Goal: Information Seeking & Learning: Learn about a topic

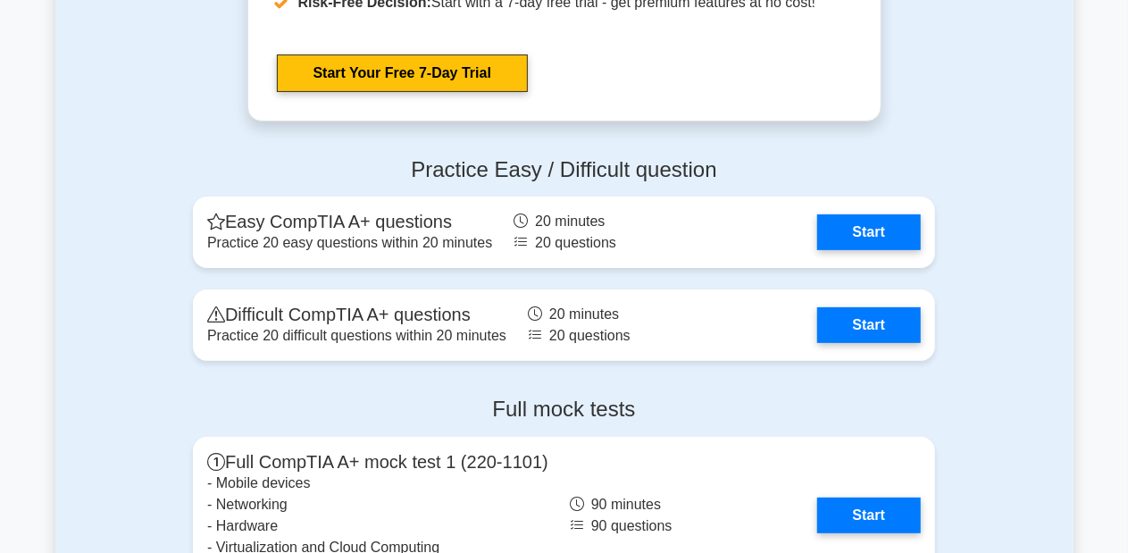
scroll to position [3487, 0]
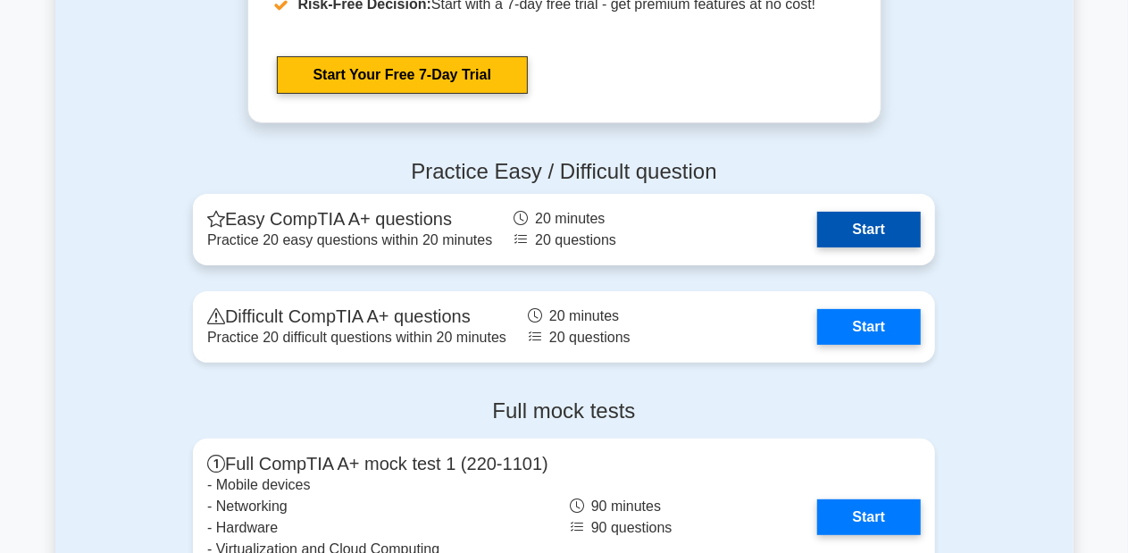
click at [876, 214] on link "Start" at bounding box center [870, 230] width 104 height 36
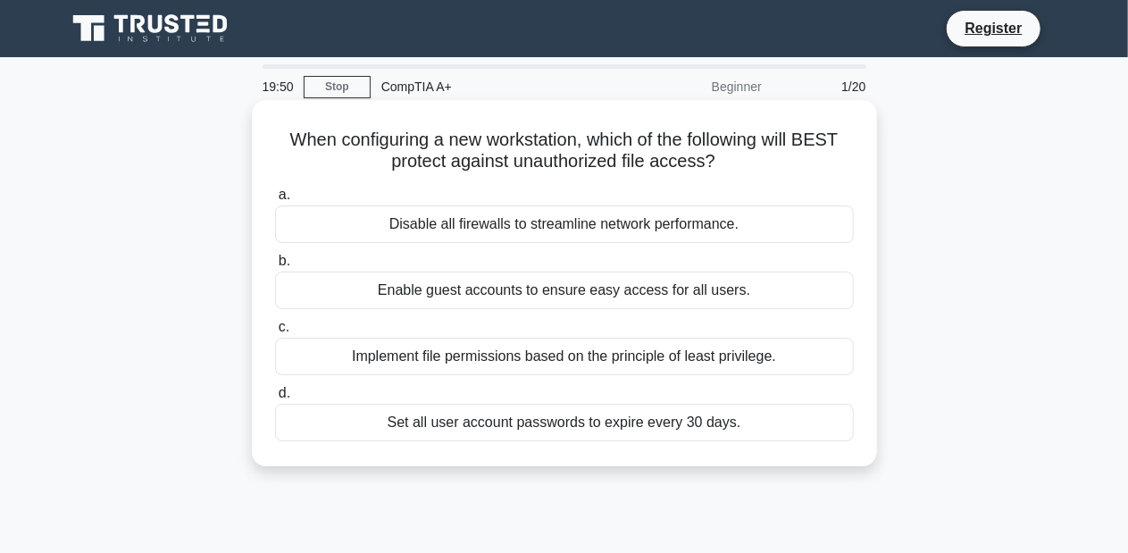
click at [670, 212] on div "Disable all firewalls to streamline network performance." at bounding box center [564, 225] width 579 height 38
click at [275, 201] on input "a. Disable all firewalls to streamline network performance." at bounding box center [275, 195] width 0 height 12
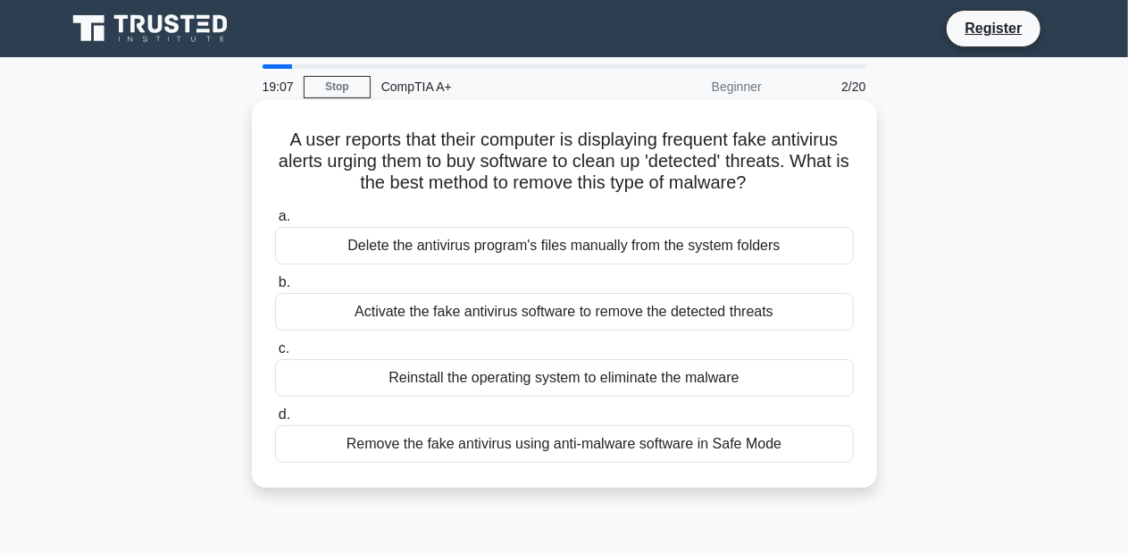
click at [580, 247] on div "Delete the antivirus program's files manually from the system folders" at bounding box center [564, 246] width 579 height 38
click at [275, 222] on input "a. Delete the antivirus program's files manually from the system folders" at bounding box center [275, 217] width 0 height 12
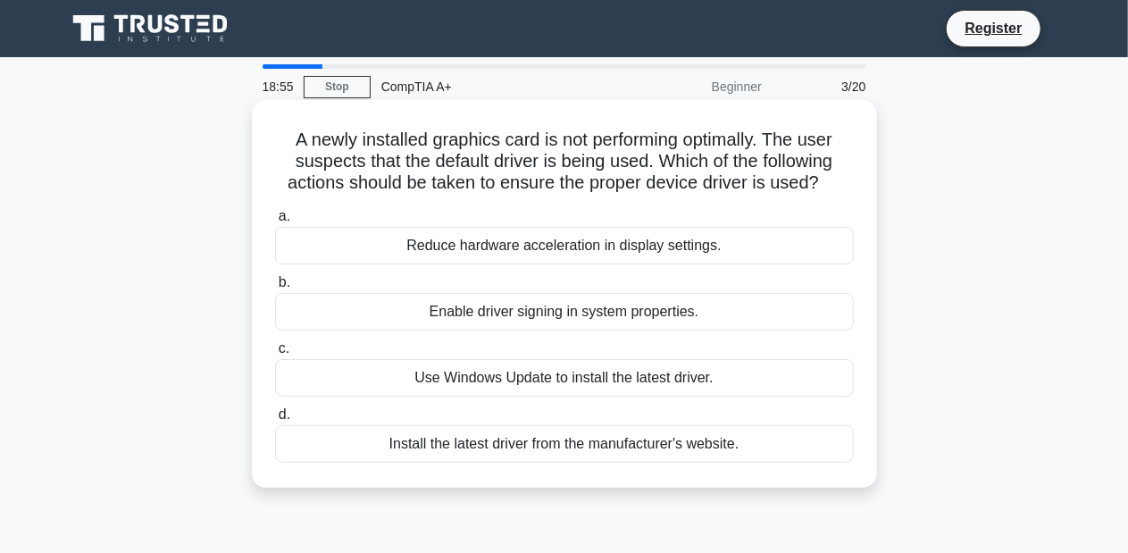
click at [574, 373] on div "Use Windows Update to install the latest driver." at bounding box center [564, 378] width 579 height 38
click at [275, 355] on input "c. Use Windows Update to install the latest driver." at bounding box center [275, 349] width 0 height 12
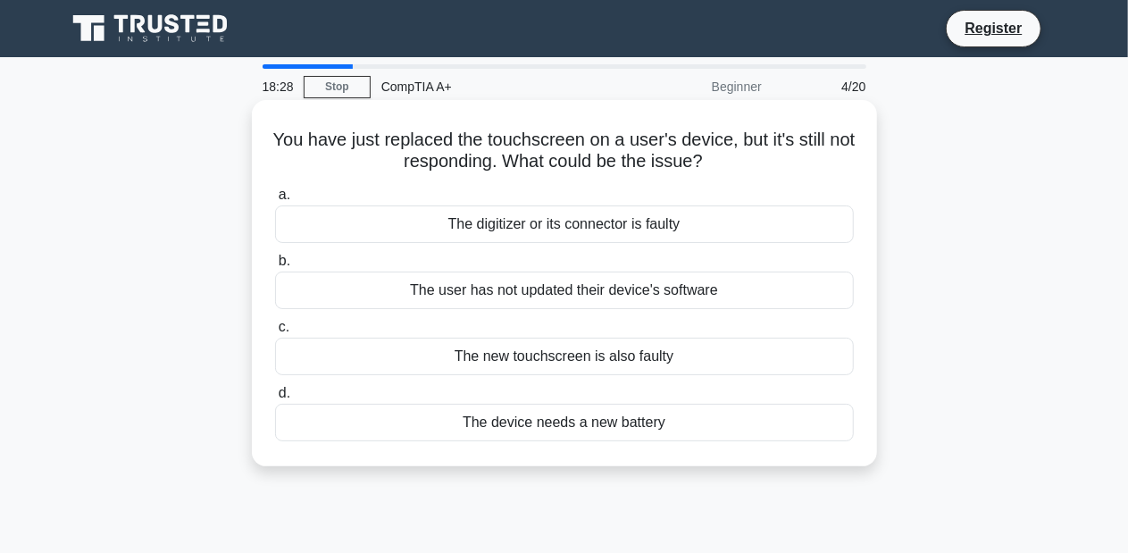
click at [663, 358] on div "The new touchscreen is also faulty" at bounding box center [564, 357] width 579 height 38
click at [275, 333] on input "c. The new touchscreen is also faulty" at bounding box center [275, 328] width 0 height 12
